Goal: Complete application form

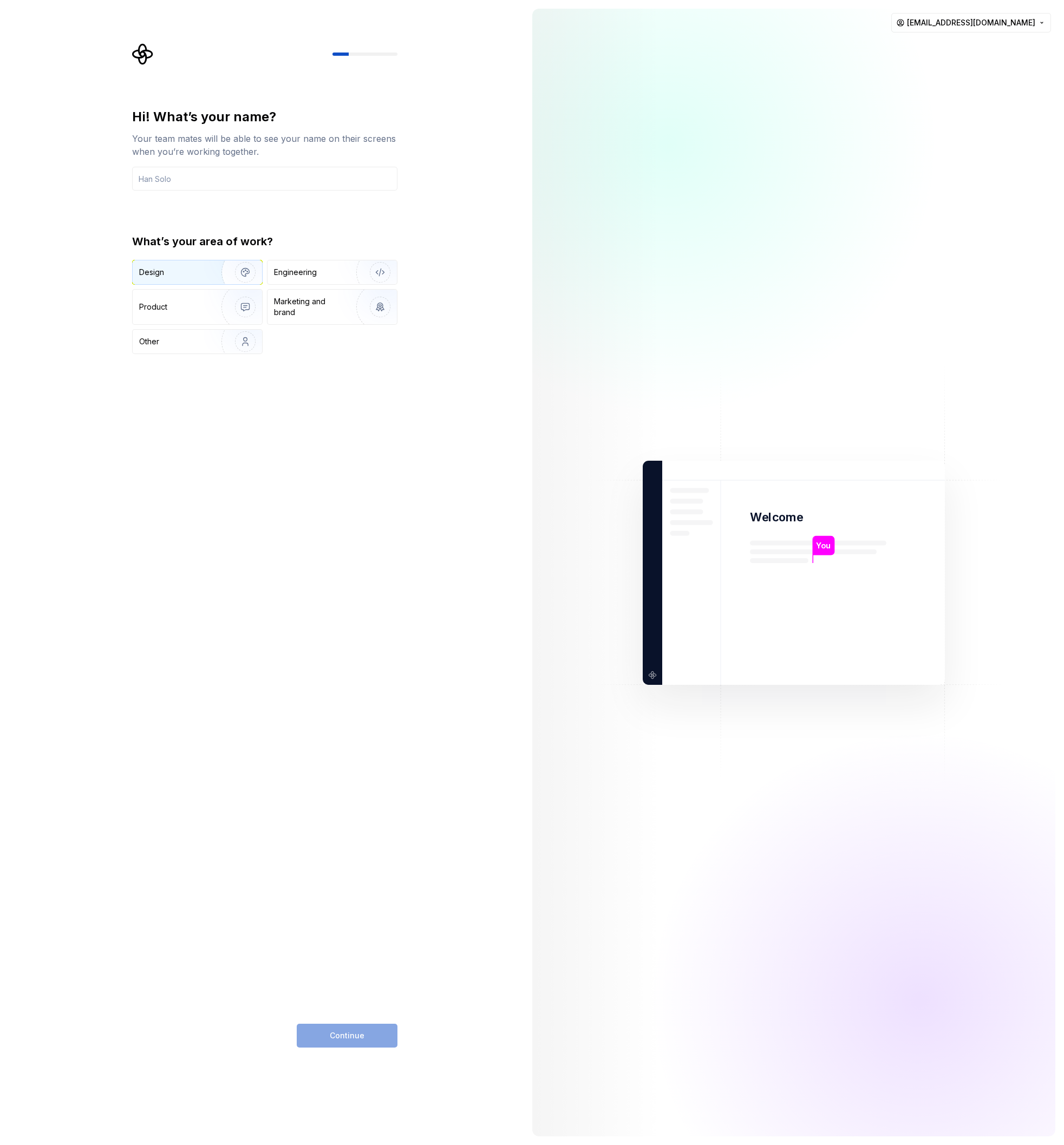
click at [207, 272] on img "button" at bounding box center [238, 272] width 69 height 73
click at [285, 273] on div "Engineering" at bounding box center [296, 272] width 43 height 11
click at [186, 277] on div "Design" at bounding box center [173, 272] width 68 height 11
click at [337, 1028] on div "Continue" at bounding box center [347, 1035] width 100 height 24
click at [337, 1037] on div "Continue" at bounding box center [347, 1035] width 100 height 24
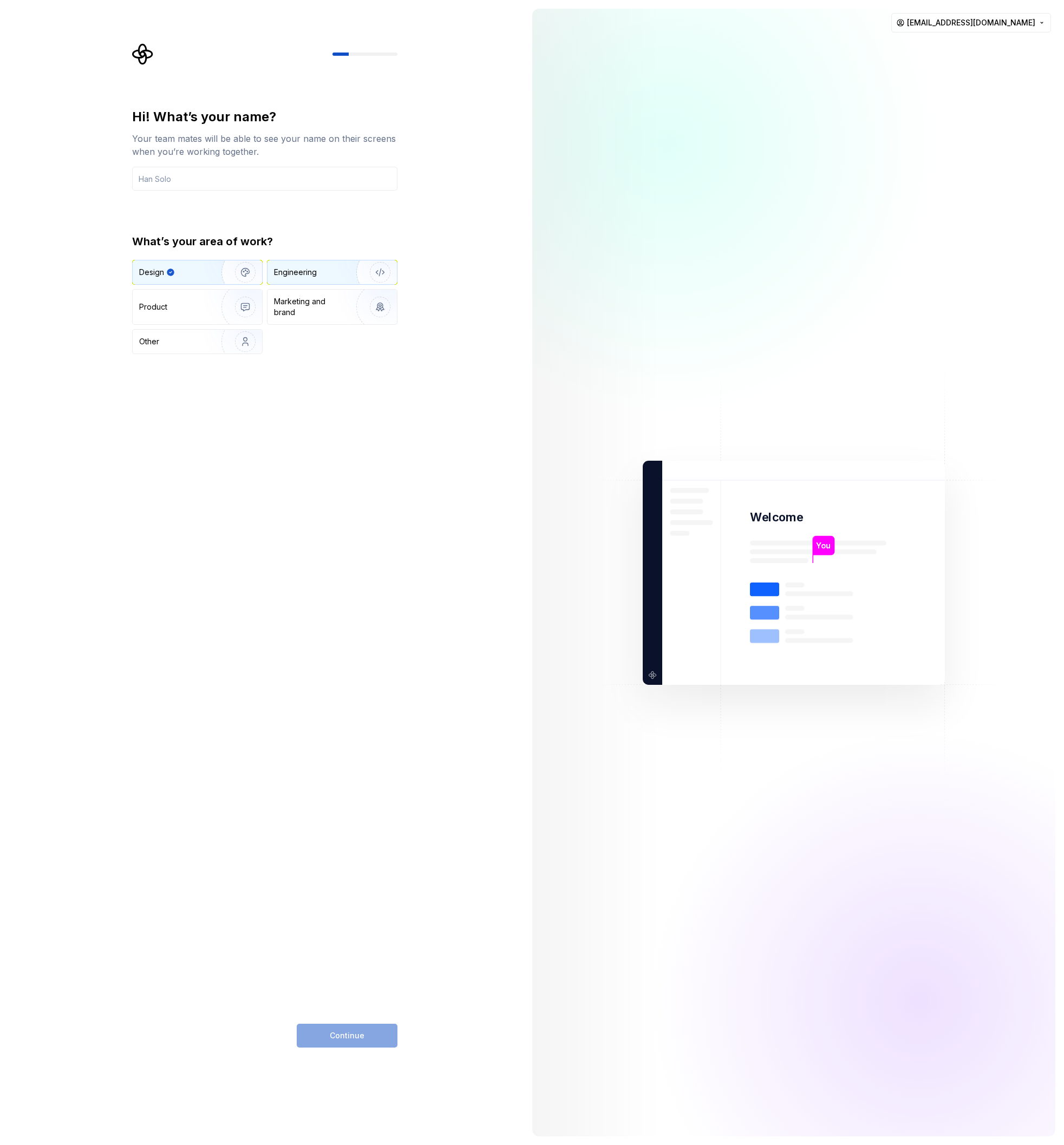
click at [317, 276] on div "Engineering" at bounding box center [317, 272] width 86 height 11
click at [219, 271] on img "button" at bounding box center [238, 272] width 69 height 73
click at [196, 179] on input "text" at bounding box center [265, 178] width 265 height 24
type input "Ed"
click at [344, 1030] on span "Continue" at bounding box center [347, 1035] width 34 height 11
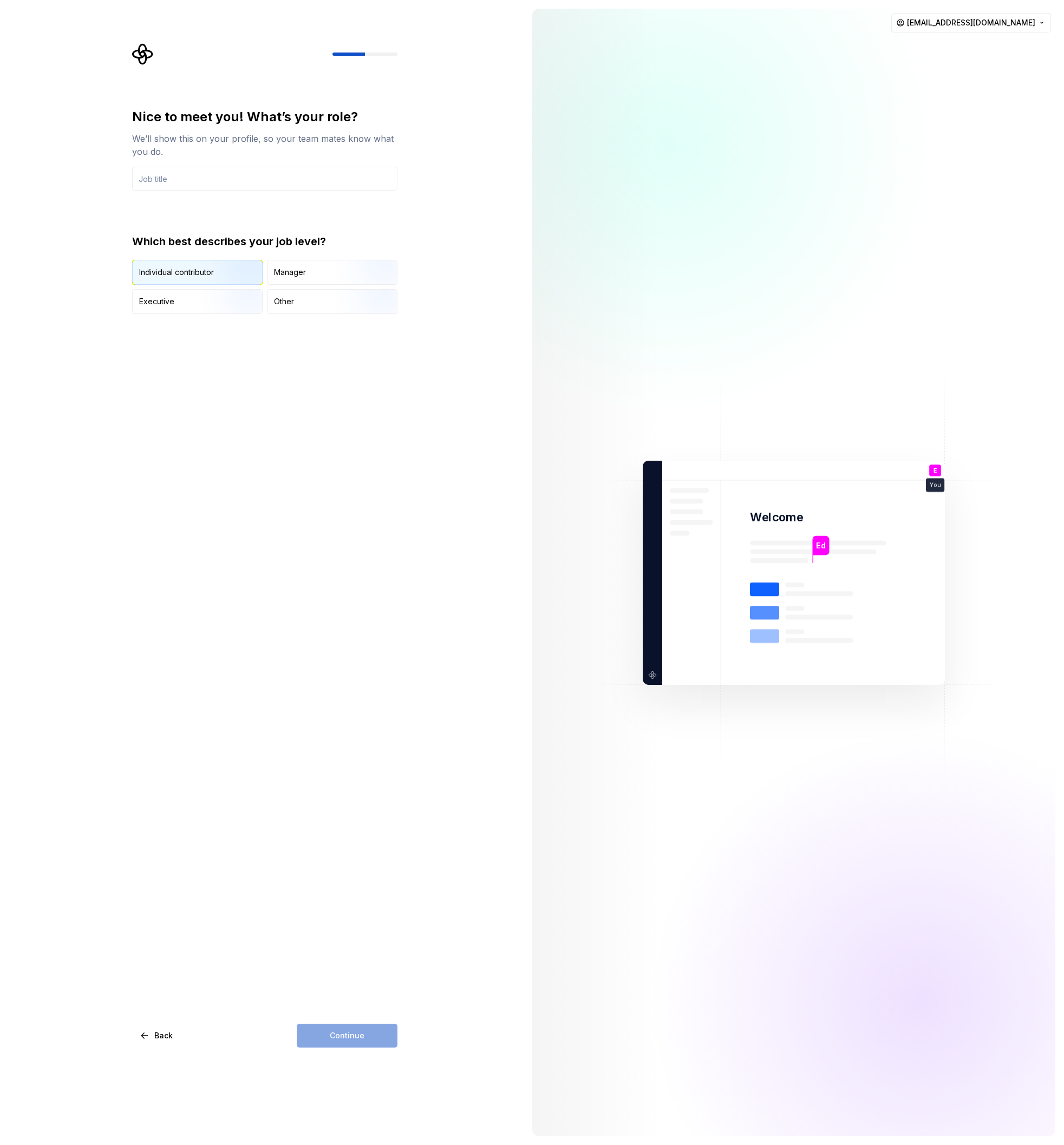
click at [221, 270] on img "button" at bounding box center [236, 286] width 69 height 73
click at [183, 179] on input "text" at bounding box center [265, 178] width 265 height 24
type input "IC"
click at [358, 1039] on span "Continue" at bounding box center [347, 1035] width 34 height 11
click at [160, 265] on div "Just me" at bounding box center [161, 265] width 28 height 11
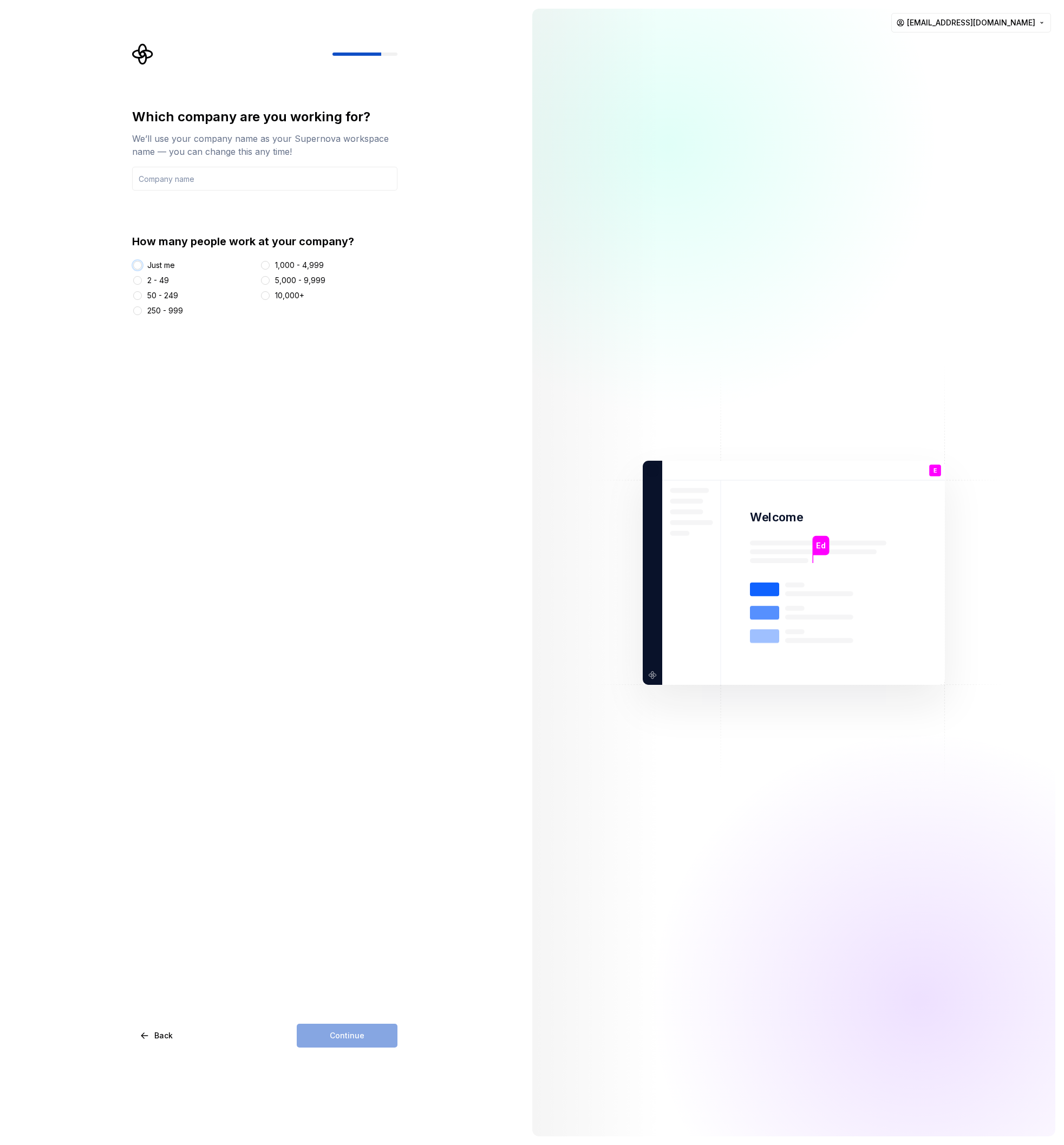
click at [142, 265] on button "Just me" at bounding box center [137, 265] width 8 height 8
click at [233, 182] on input "text" at bounding box center [265, 178] width 265 height 24
type input "me"
click at [324, 1033] on button "Continue" at bounding box center [347, 1035] width 100 height 24
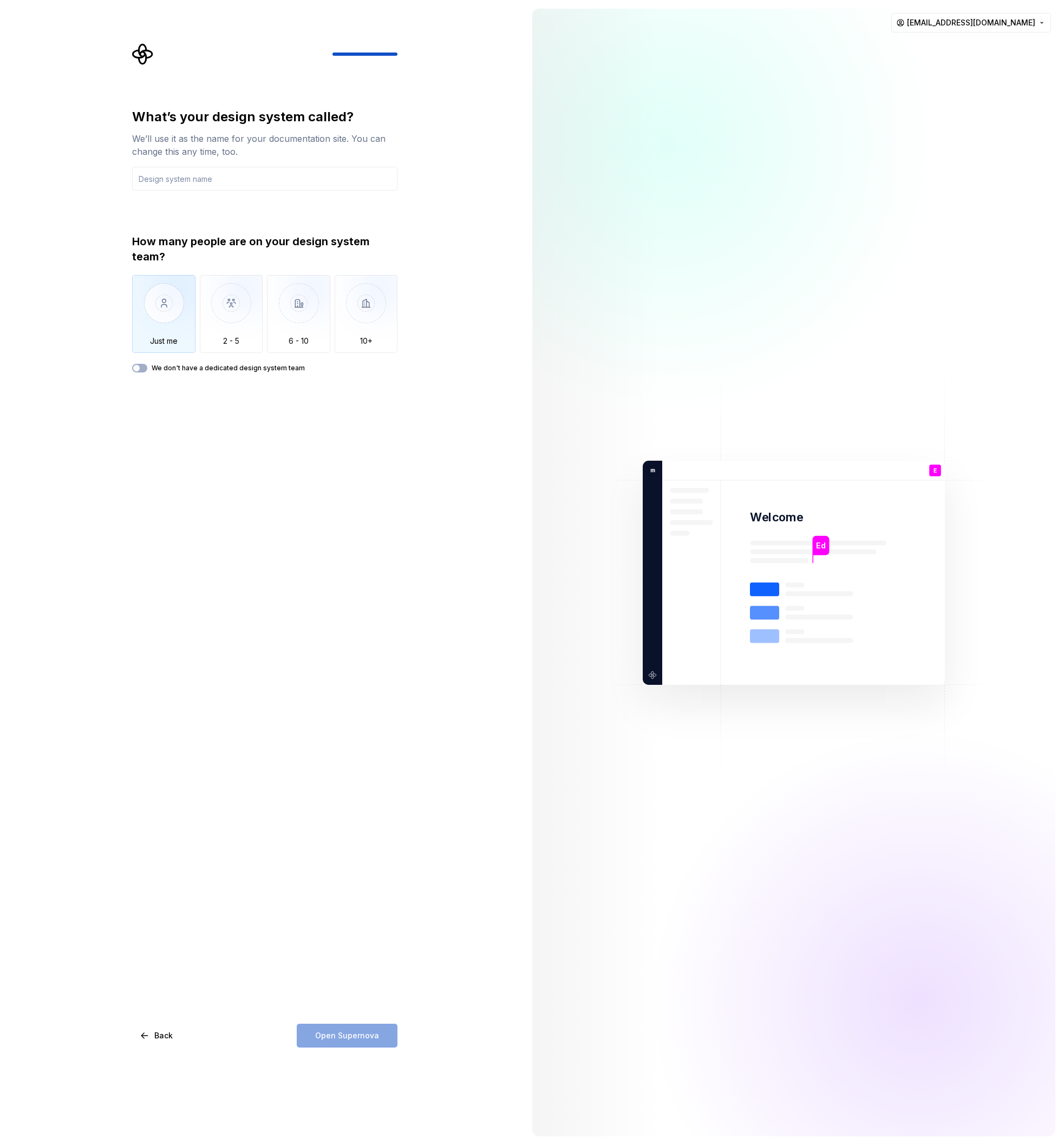
click at [169, 336] on img "button" at bounding box center [164, 311] width 64 height 73
click at [236, 179] on input "text" at bounding box center [265, 178] width 265 height 24
type input "CBIZ"
click at [348, 1033] on span "Open Supernova" at bounding box center [347, 1035] width 64 height 11
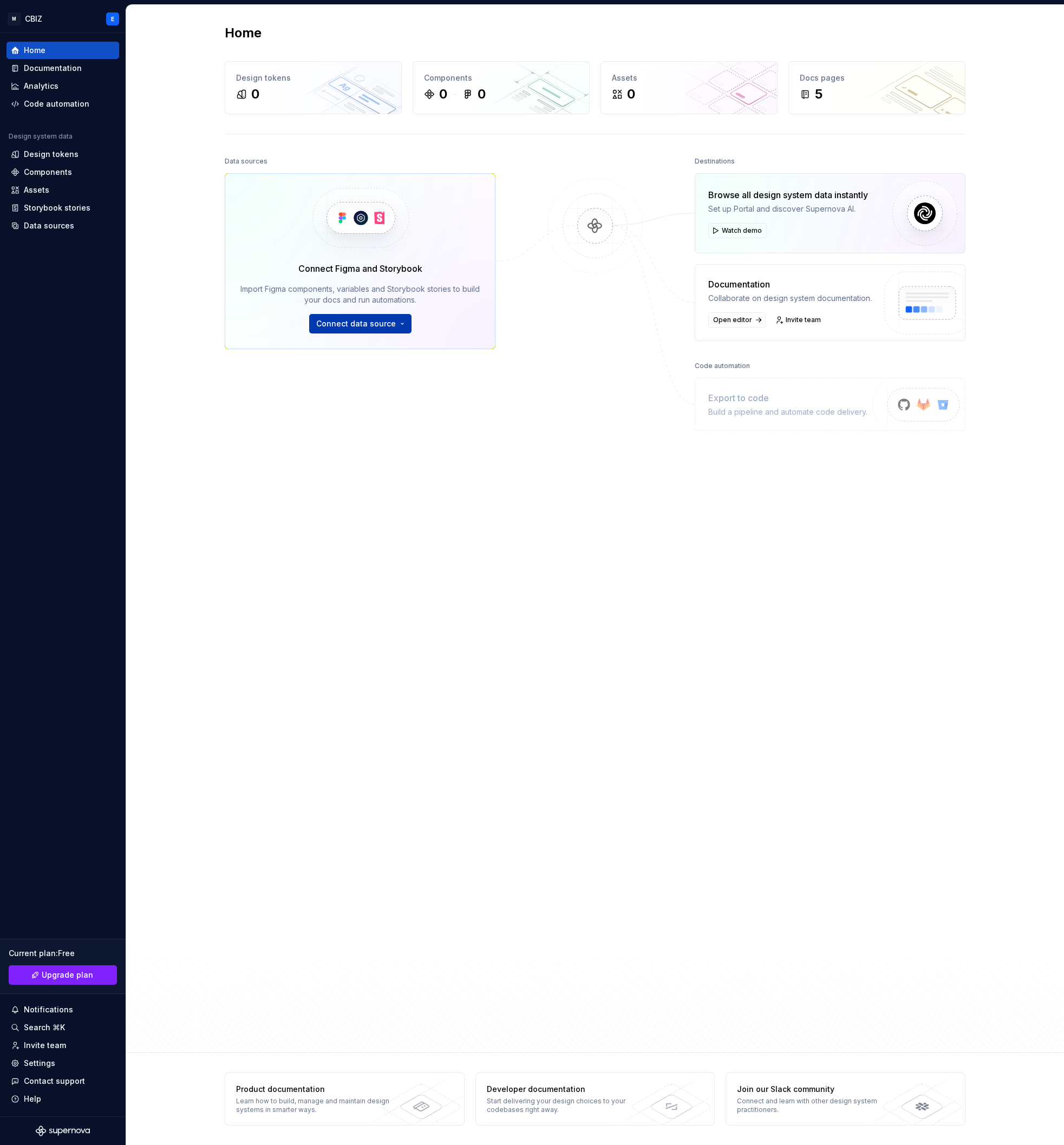
click at [355, 325] on span "Connect data source" at bounding box center [356, 324] width 80 height 11
click at [397, 517] on div "Data sources Connect Figma and Storybook Import Figma components, variables and…" at bounding box center [361, 497] width 271 height 687
click at [54, 228] on div "Data sources" at bounding box center [49, 226] width 51 height 11
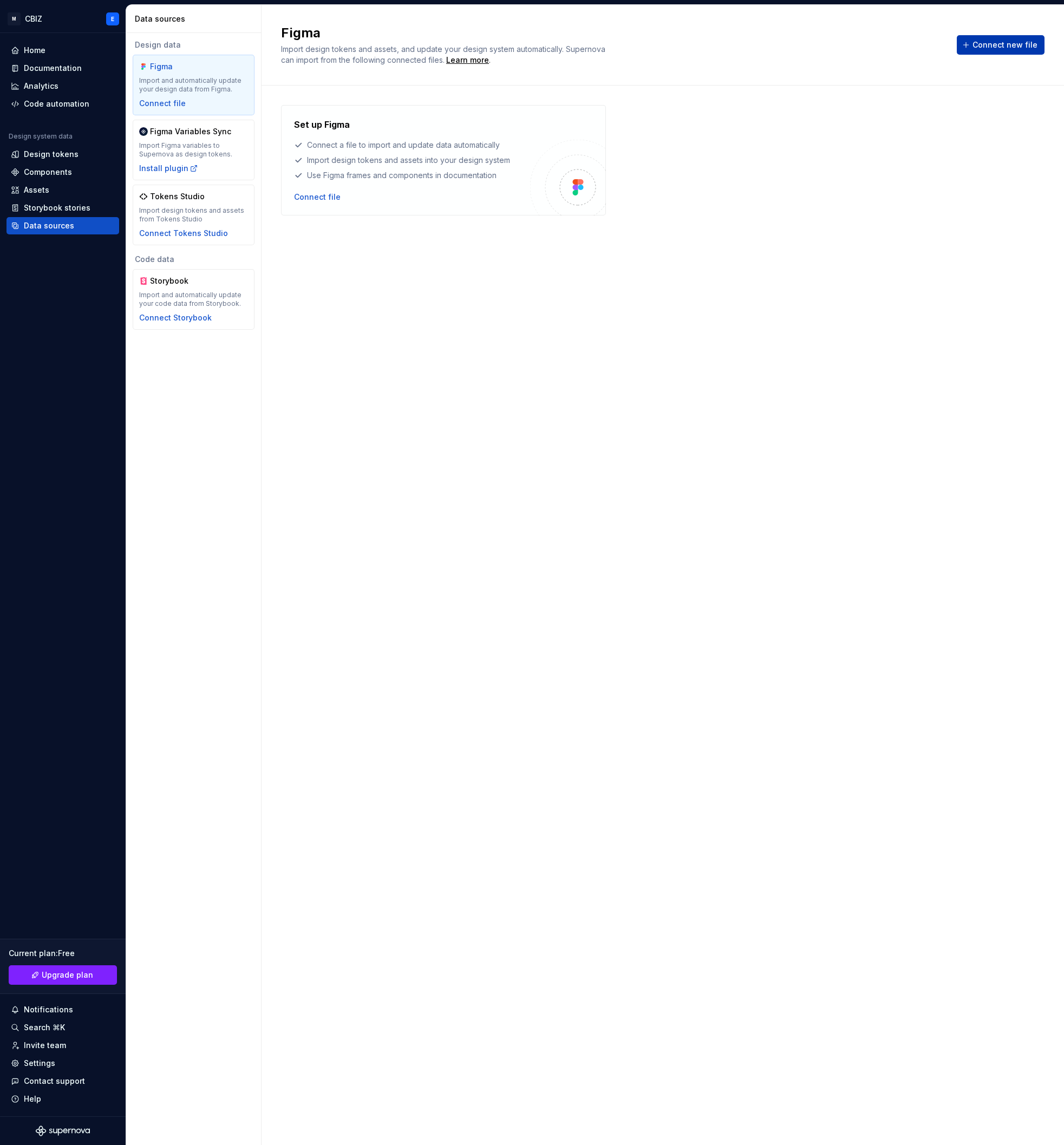
click at [991, 45] on span "Connect new file" at bounding box center [1005, 45] width 65 height 11
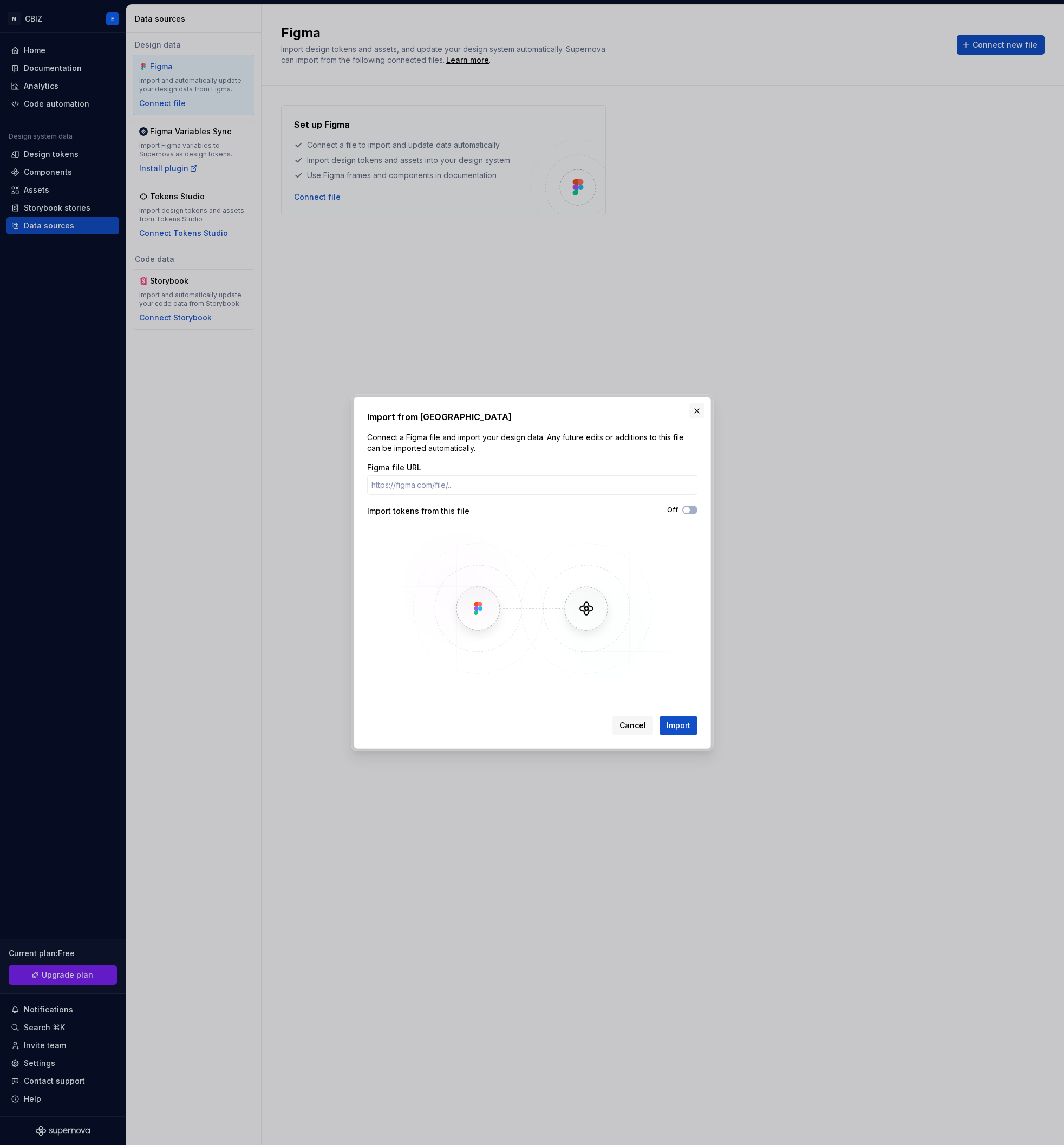
click at [698, 411] on button "button" at bounding box center [696, 410] width 15 height 15
